Goal: Manage account settings

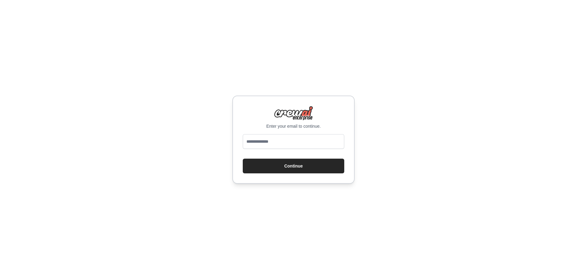
type input "**********"
click at [295, 165] on button "Continue" at bounding box center [294, 165] width 102 height 15
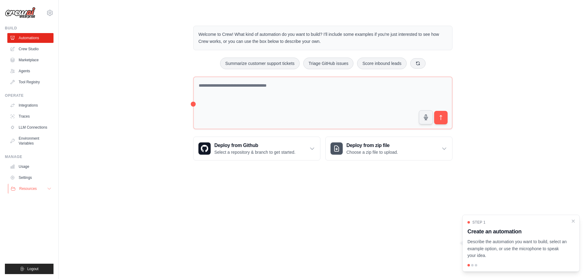
click at [31, 185] on button "Resources" at bounding box center [31, 188] width 46 height 10
click at [30, 209] on span "GitHub" at bounding box center [27, 208] width 11 height 5
click at [49, 13] on icon at bounding box center [49, 12] width 7 height 7
click at [46, 39] on link "Settings" at bounding box center [50, 41] width 54 height 11
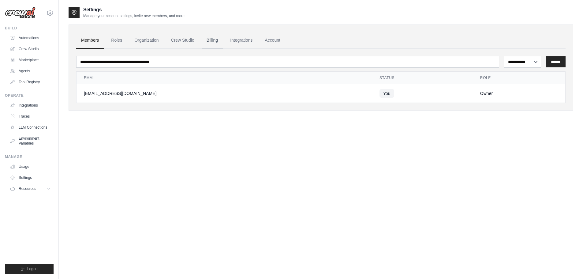
click at [213, 39] on link "Billing" at bounding box center [212, 40] width 21 height 17
